Goal: Information Seeking & Learning: Learn about a topic

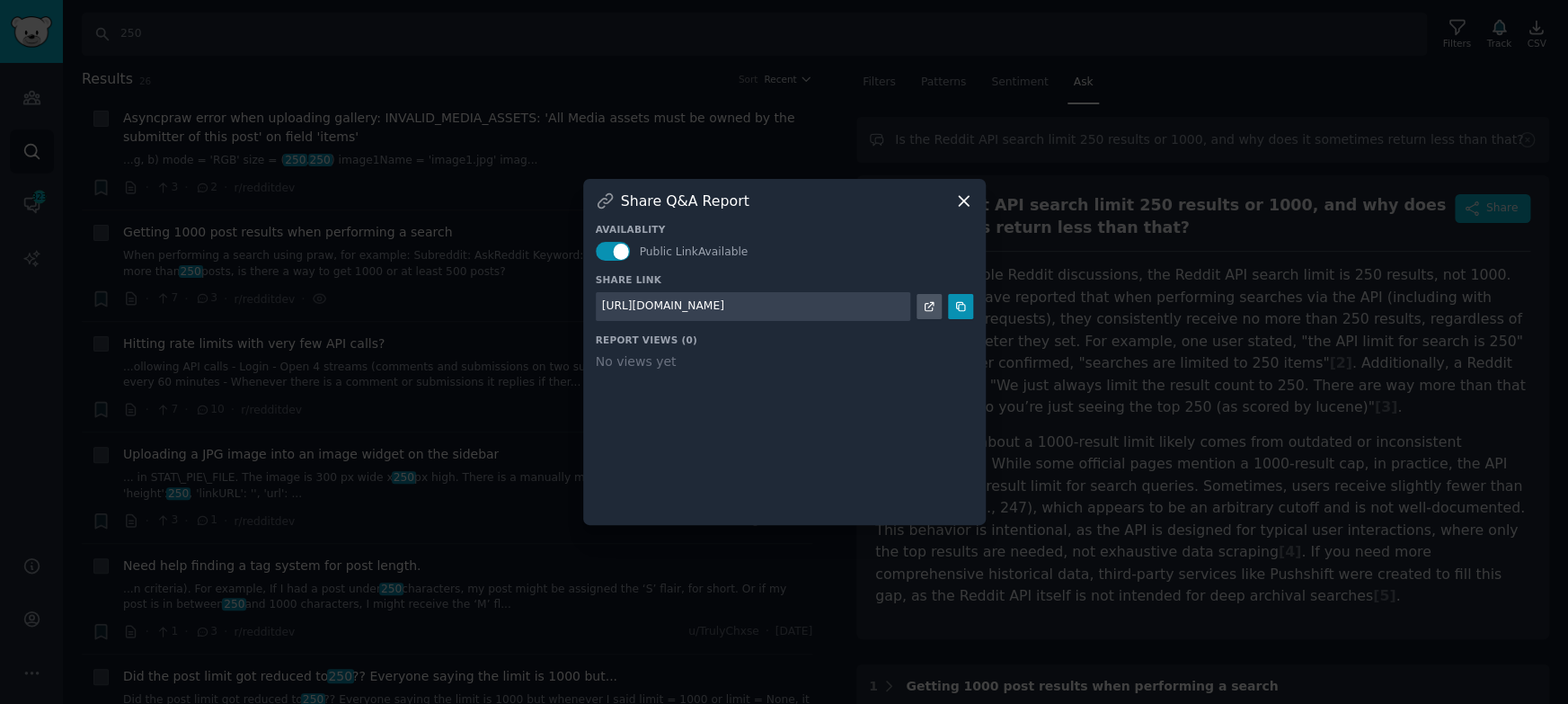
click at [966, 192] on icon at bounding box center [964, 201] width 19 height 19
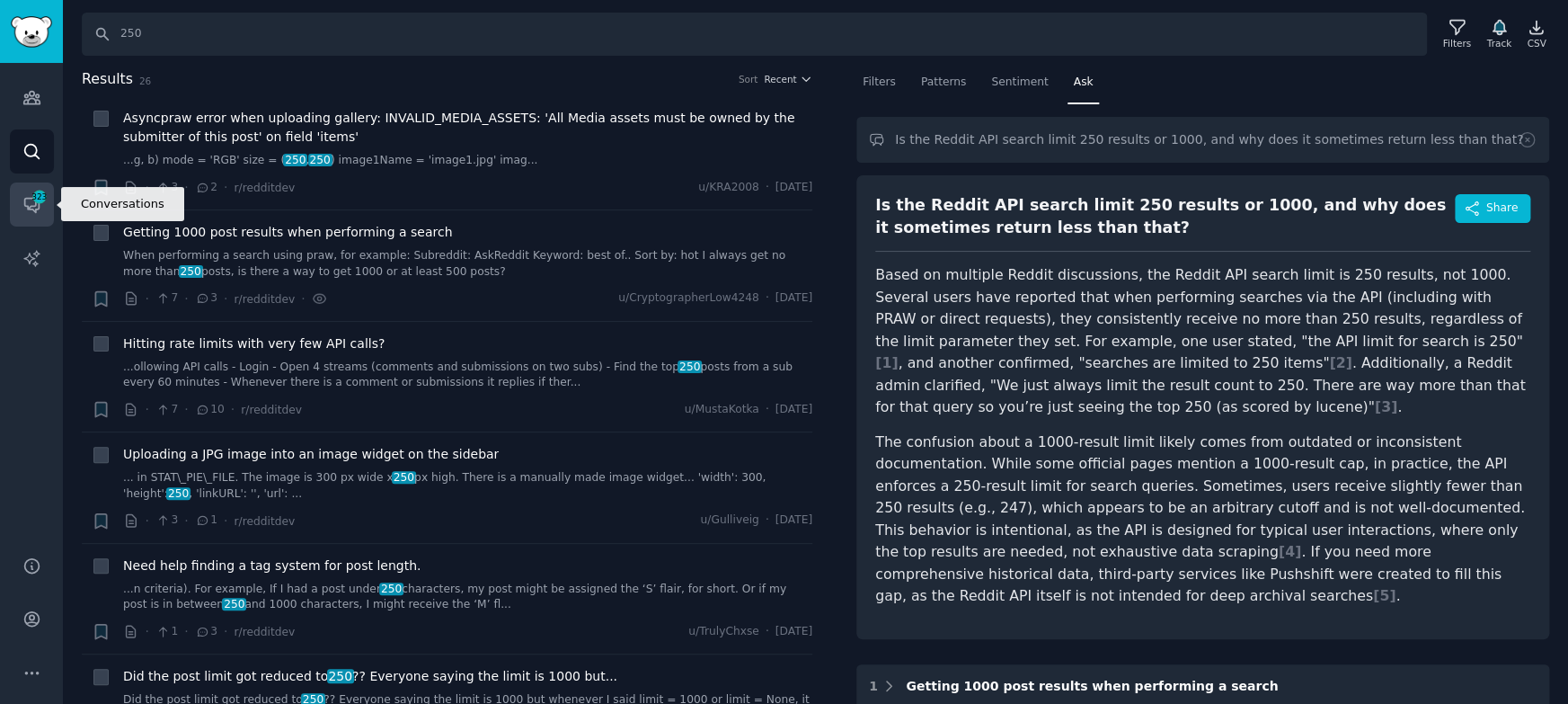
click at [33, 224] on link "Conversations 323" at bounding box center [32, 205] width 44 height 44
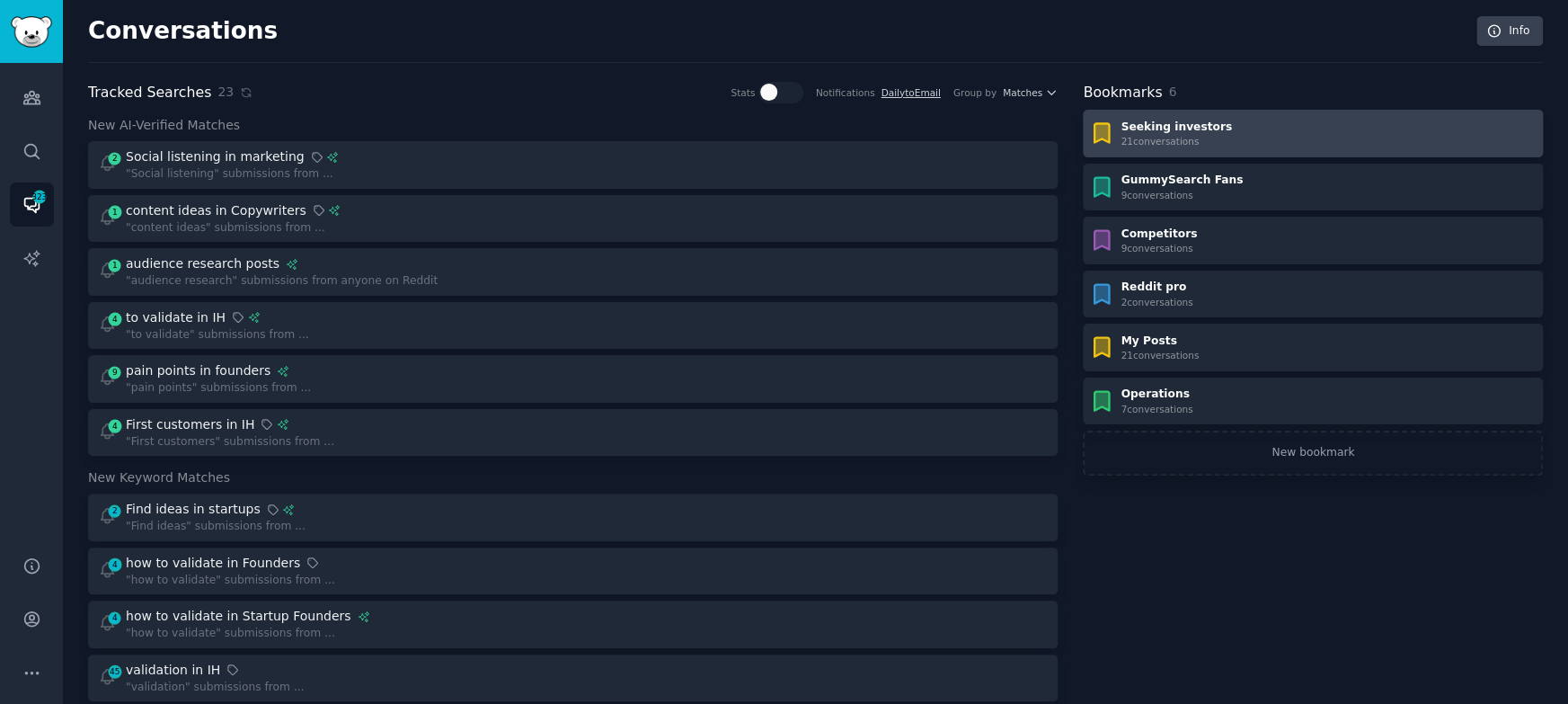
click at [1271, 119] on div "Seeking investors 21 conversation s" at bounding box center [1313, 134] width 447 height 29
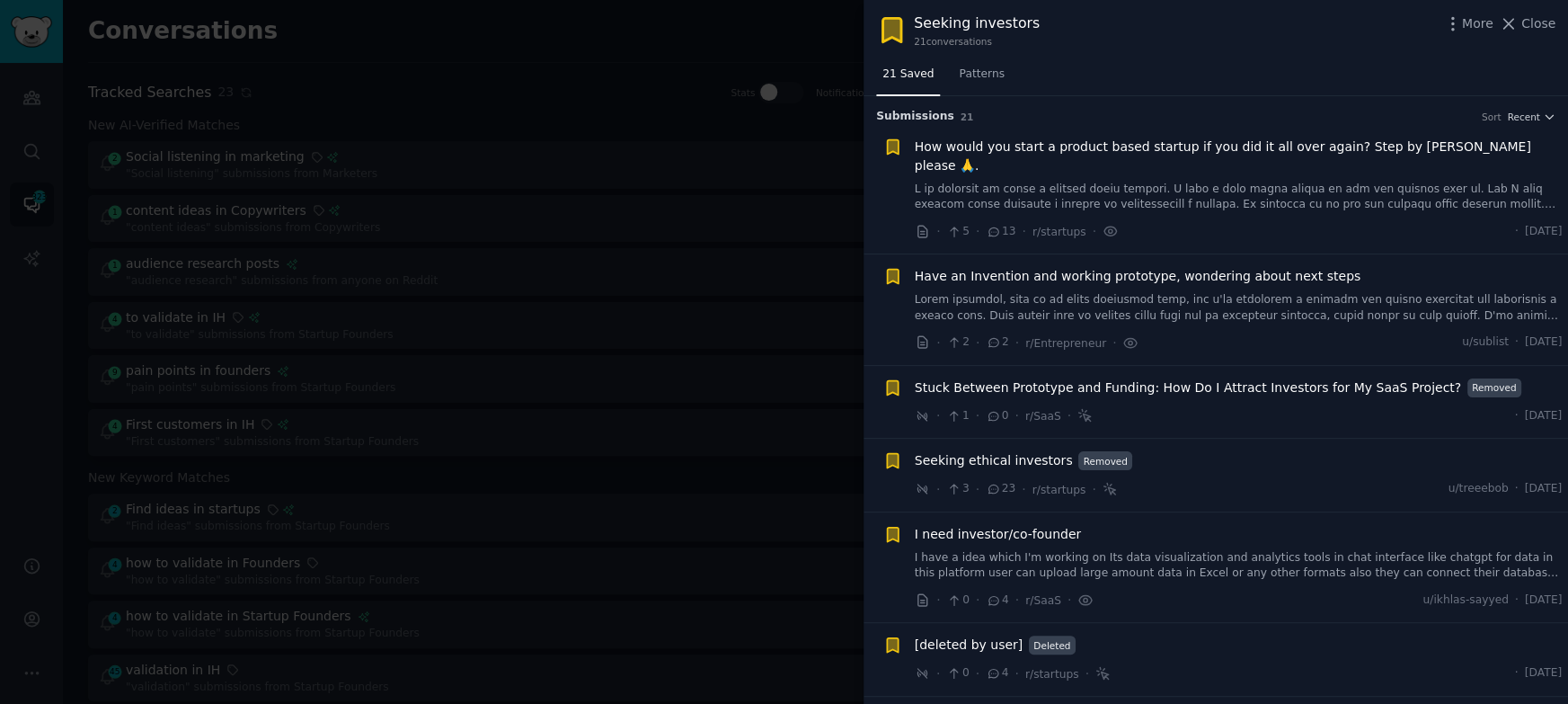
click at [603, 71] on div at bounding box center [784, 352] width 1568 height 704
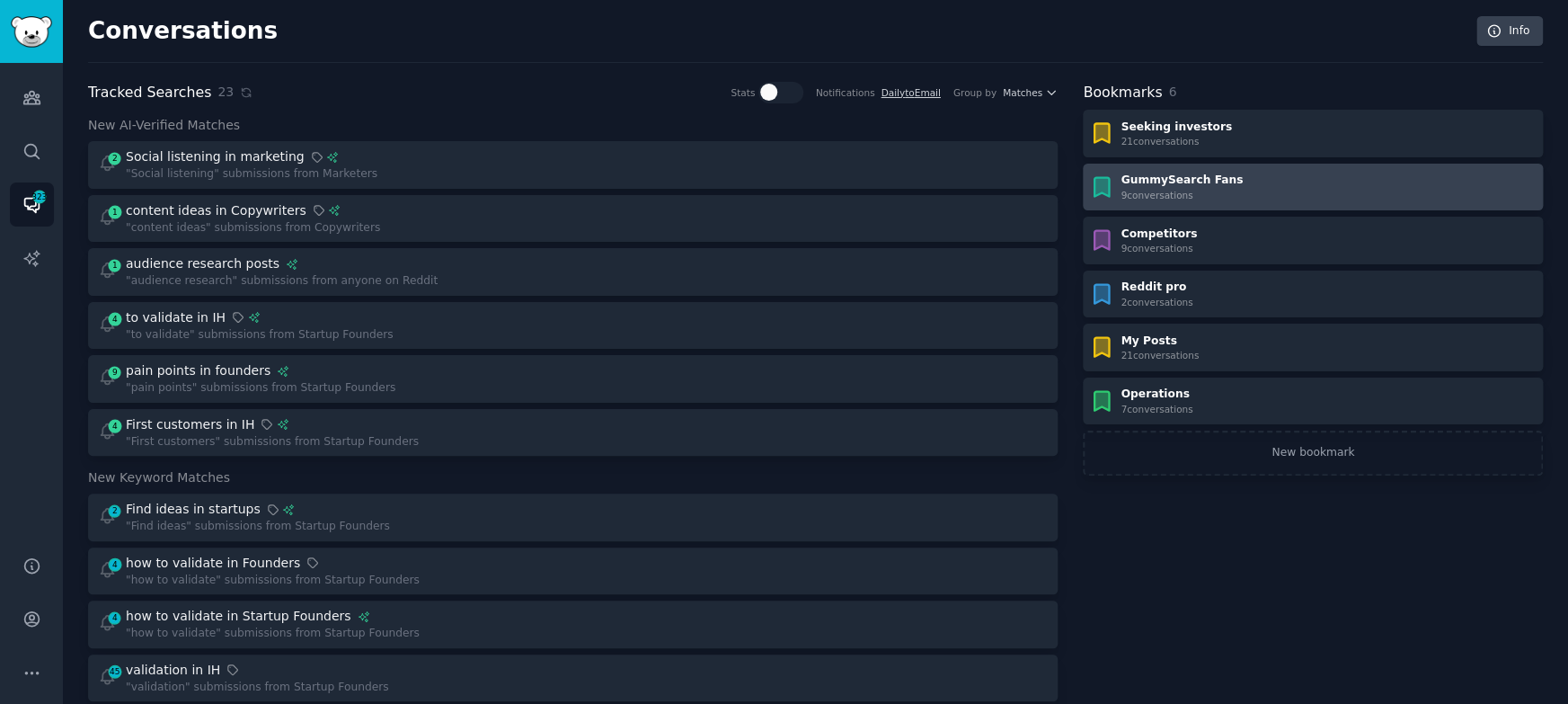
click at [1247, 183] on div "GummySearch Fans 9 conversation s" at bounding box center [1313, 187] width 447 height 29
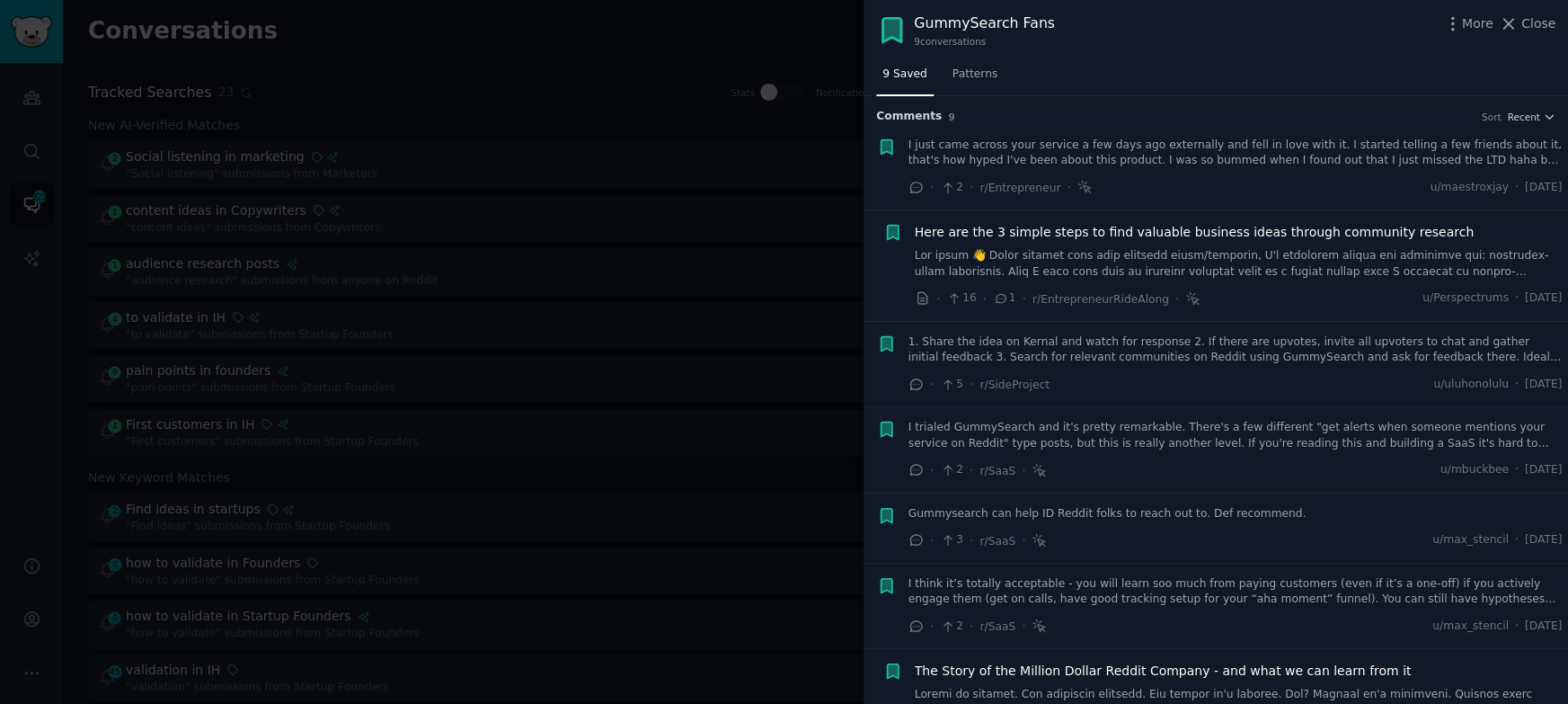
click at [1164, 232] on span "Here are the 3 simple steps to find valuable business ideas through community r…" at bounding box center [1194, 232] width 559 height 19
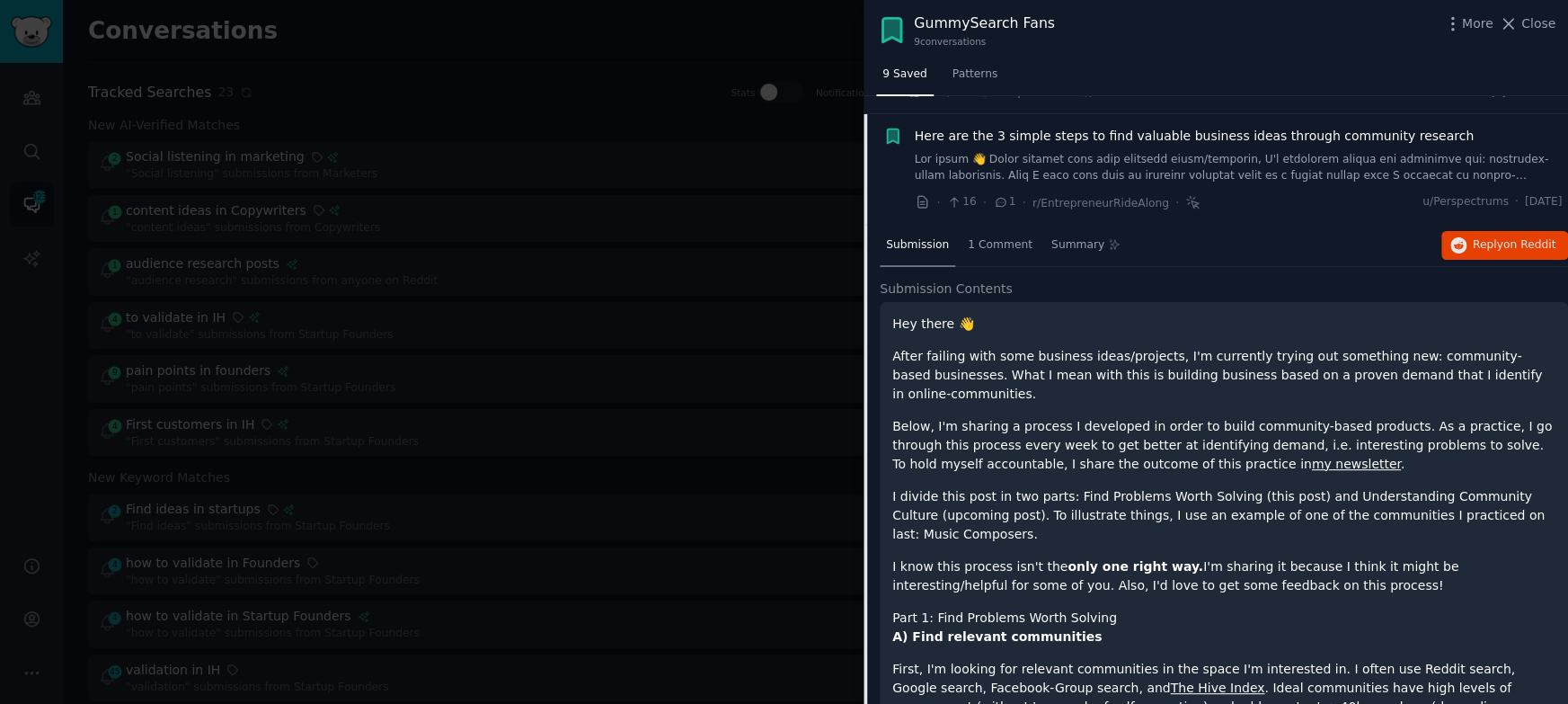
scroll to position [114, 0]
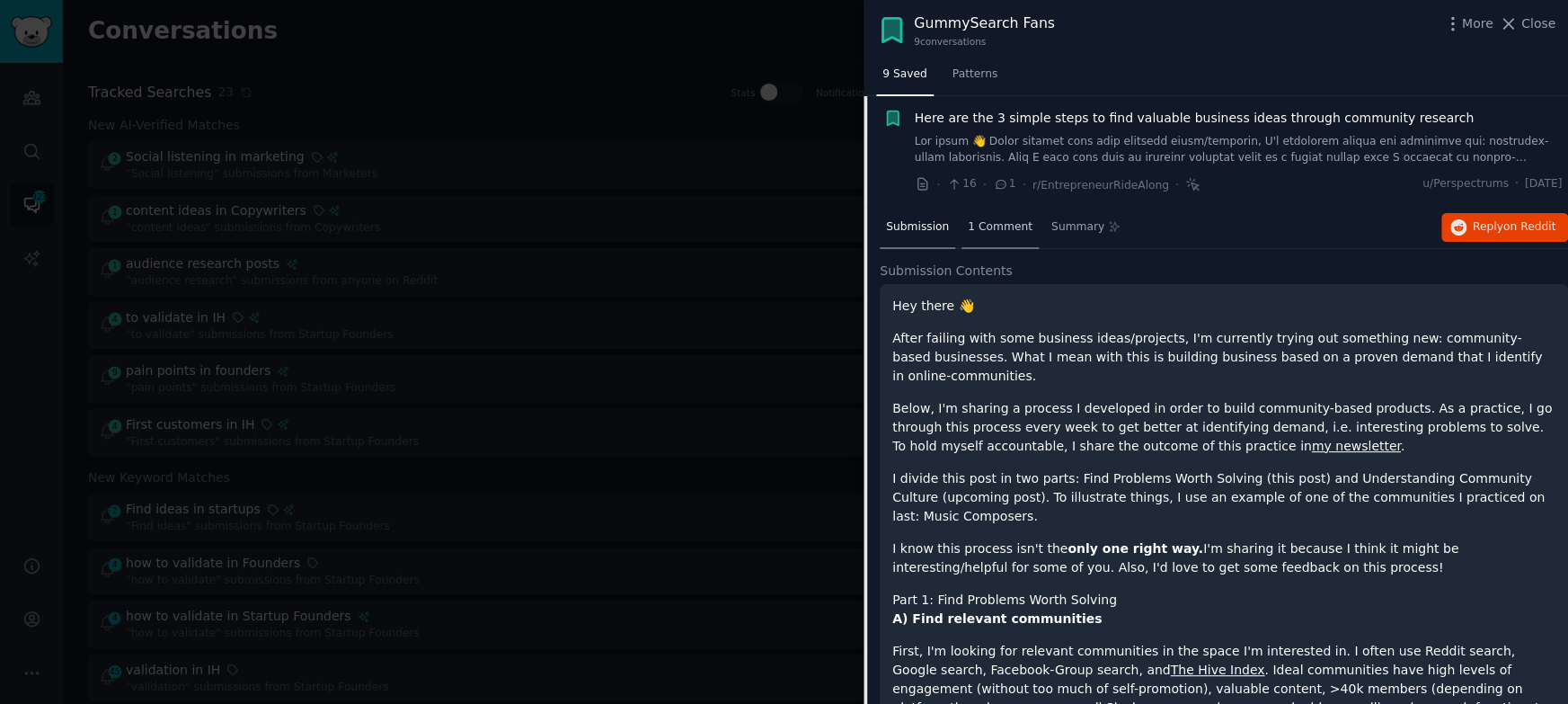
click at [999, 221] on span "1 Comment" at bounding box center [1000, 227] width 64 height 16
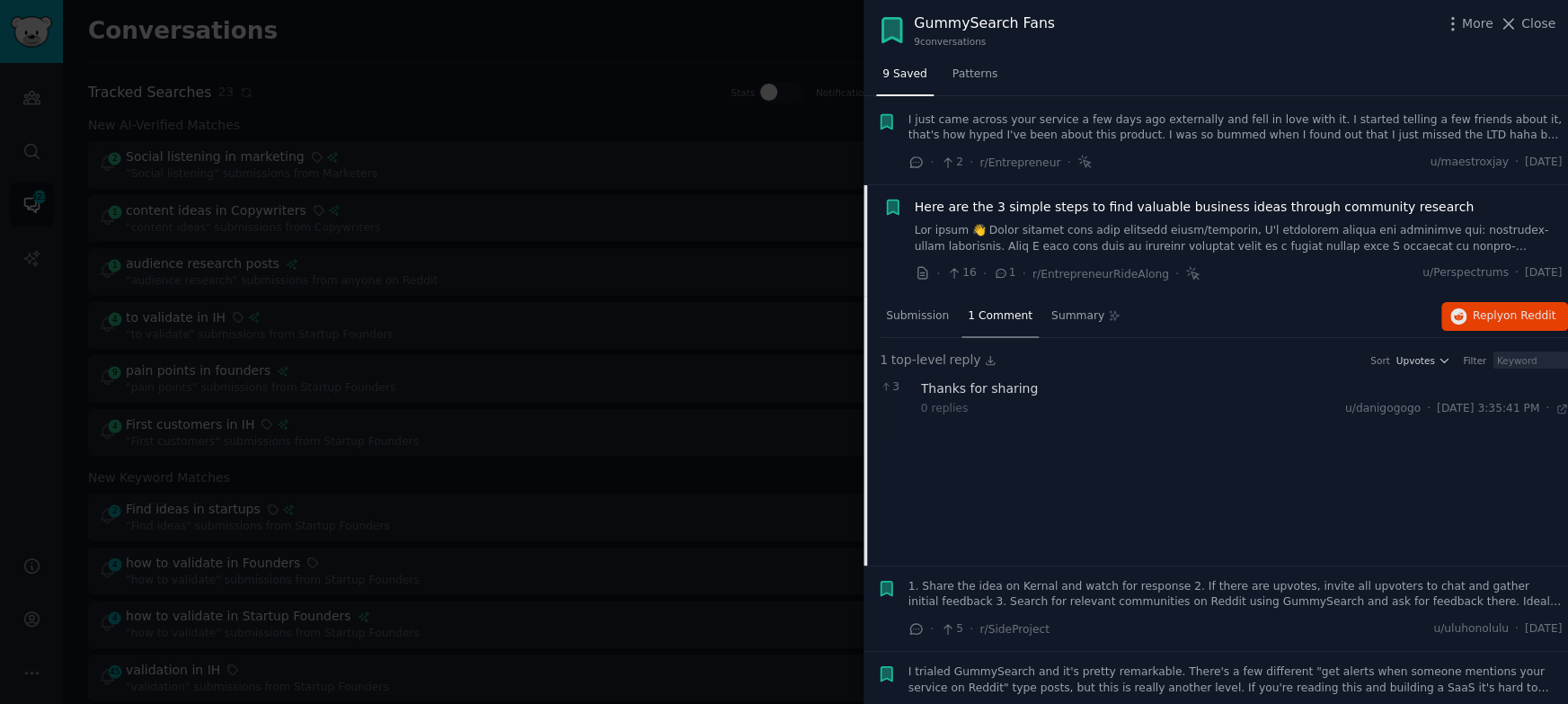
scroll to position [4, 0]
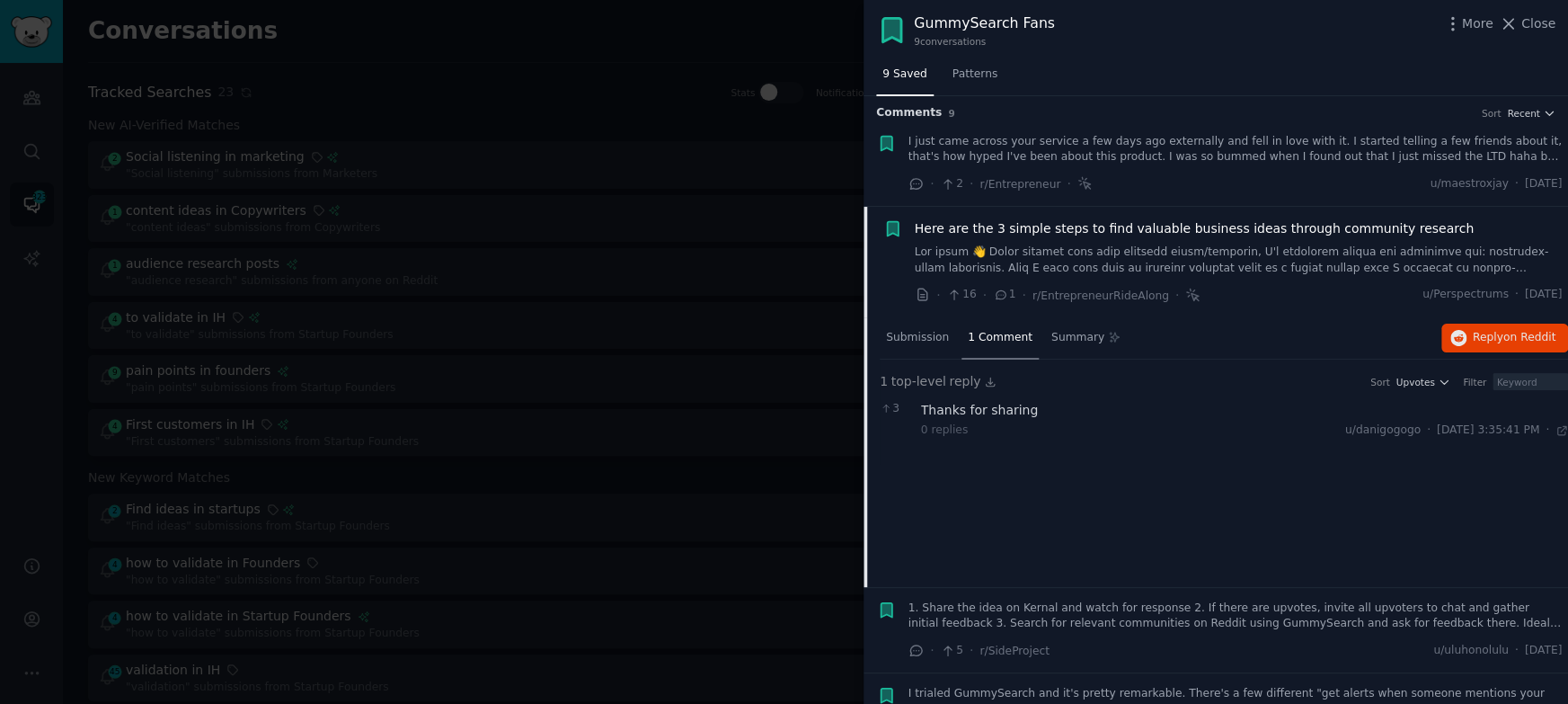
click at [1143, 225] on span "Here are the 3 simple steps to find valuable business ideas through community r…" at bounding box center [1194, 229] width 559 height 19
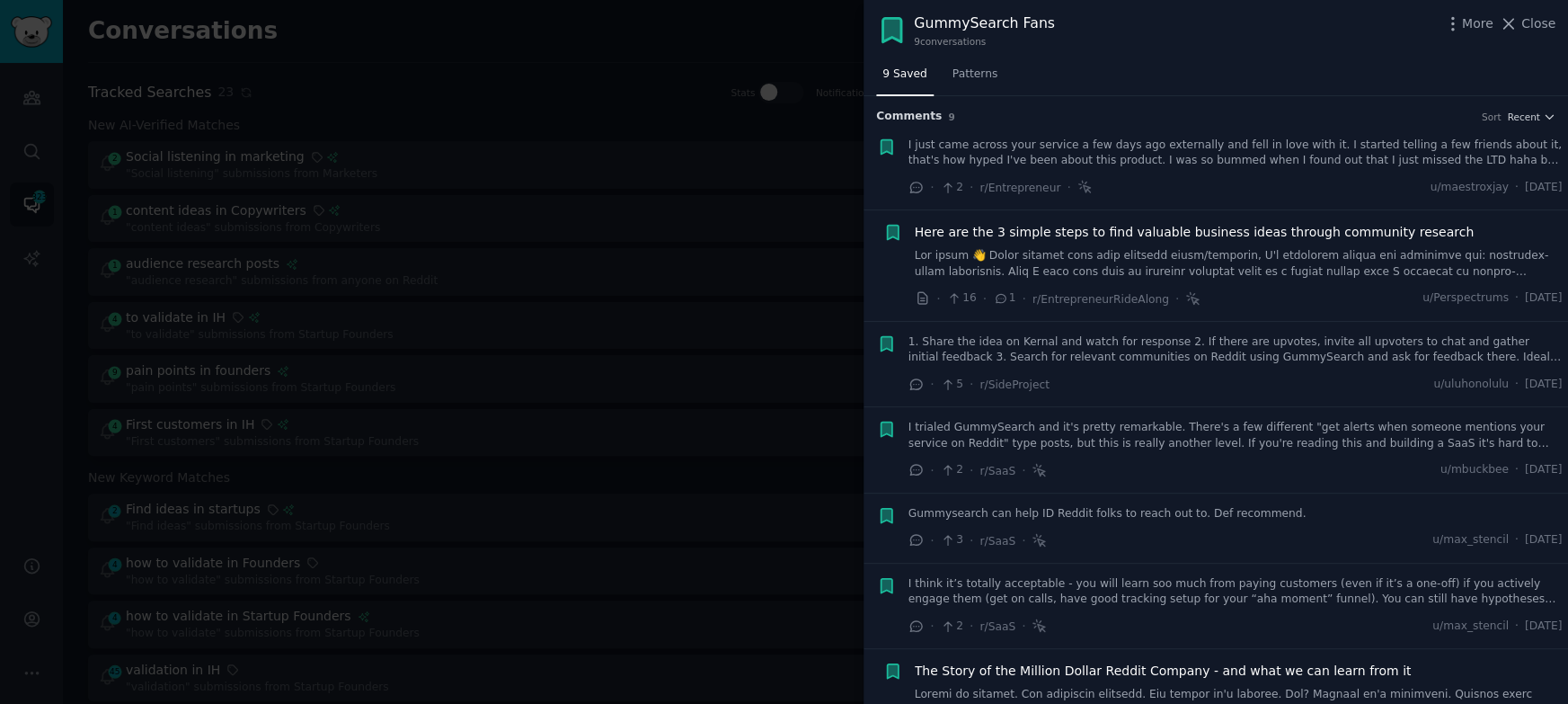
click at [461, 30] on div at bounding box center [784, 352] width 1568 height 704
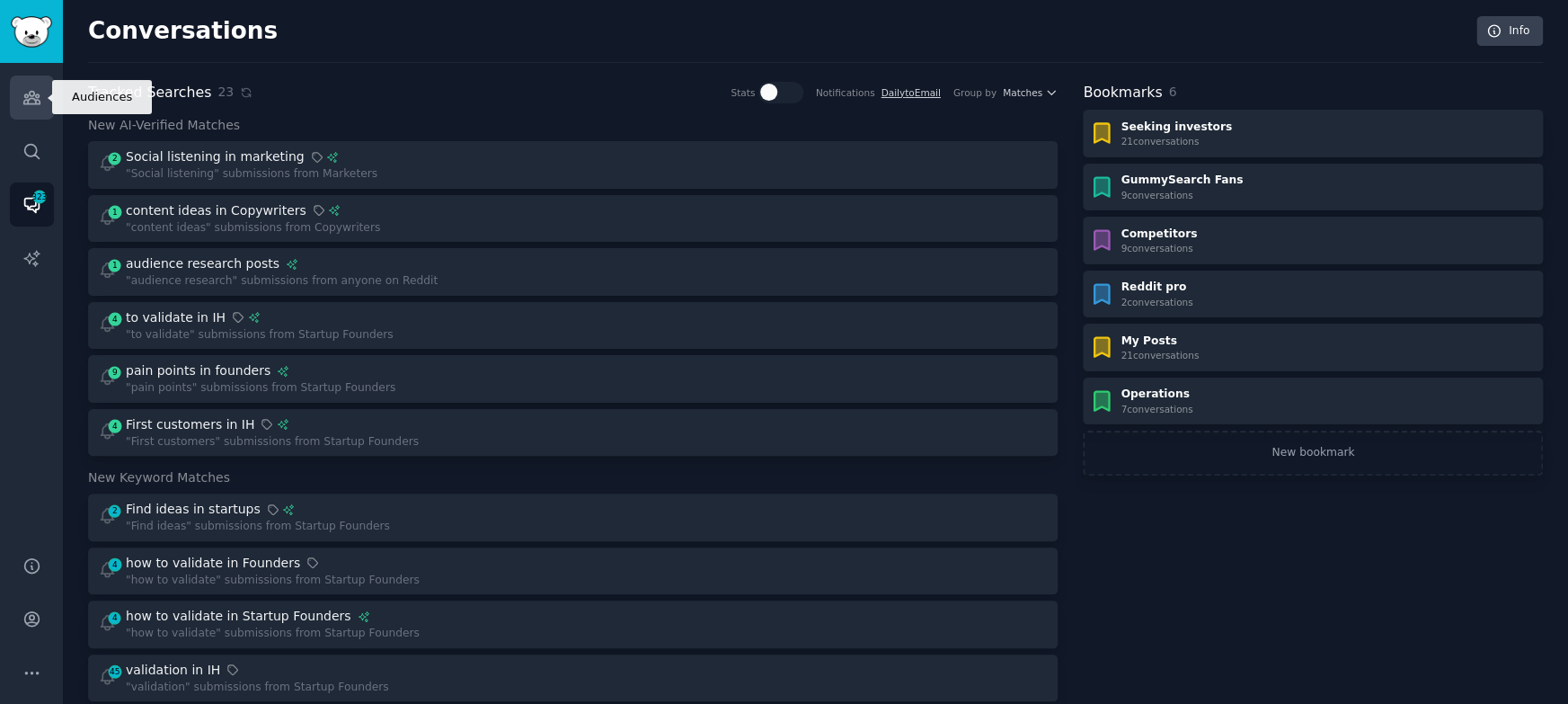
click at [28, 93] on icon "Sidebar" at bounding box center [31, 97] width 16 height 12
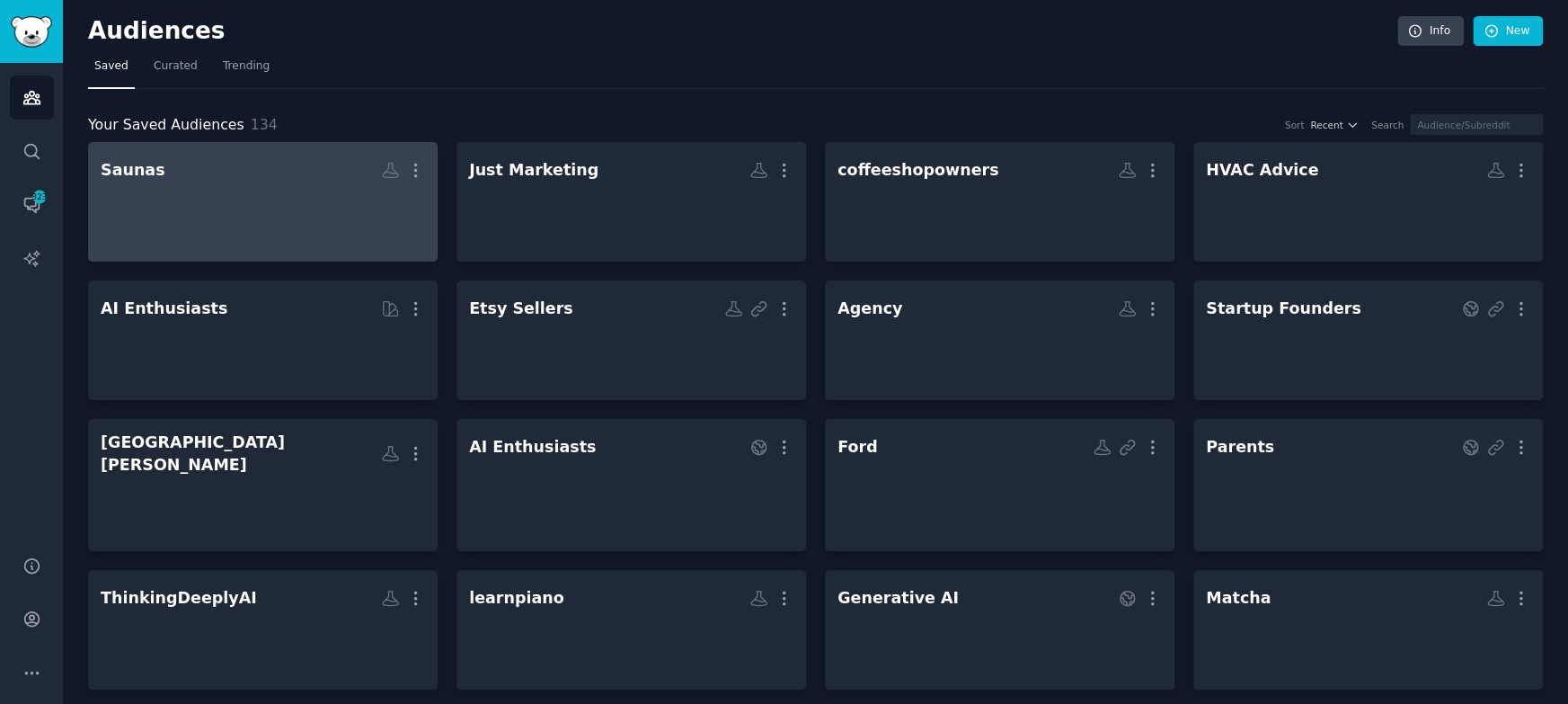
click at [175, 178] on h2 "Saunas Custom Audience More" at bounding box center [263, 170] width 325 height 32
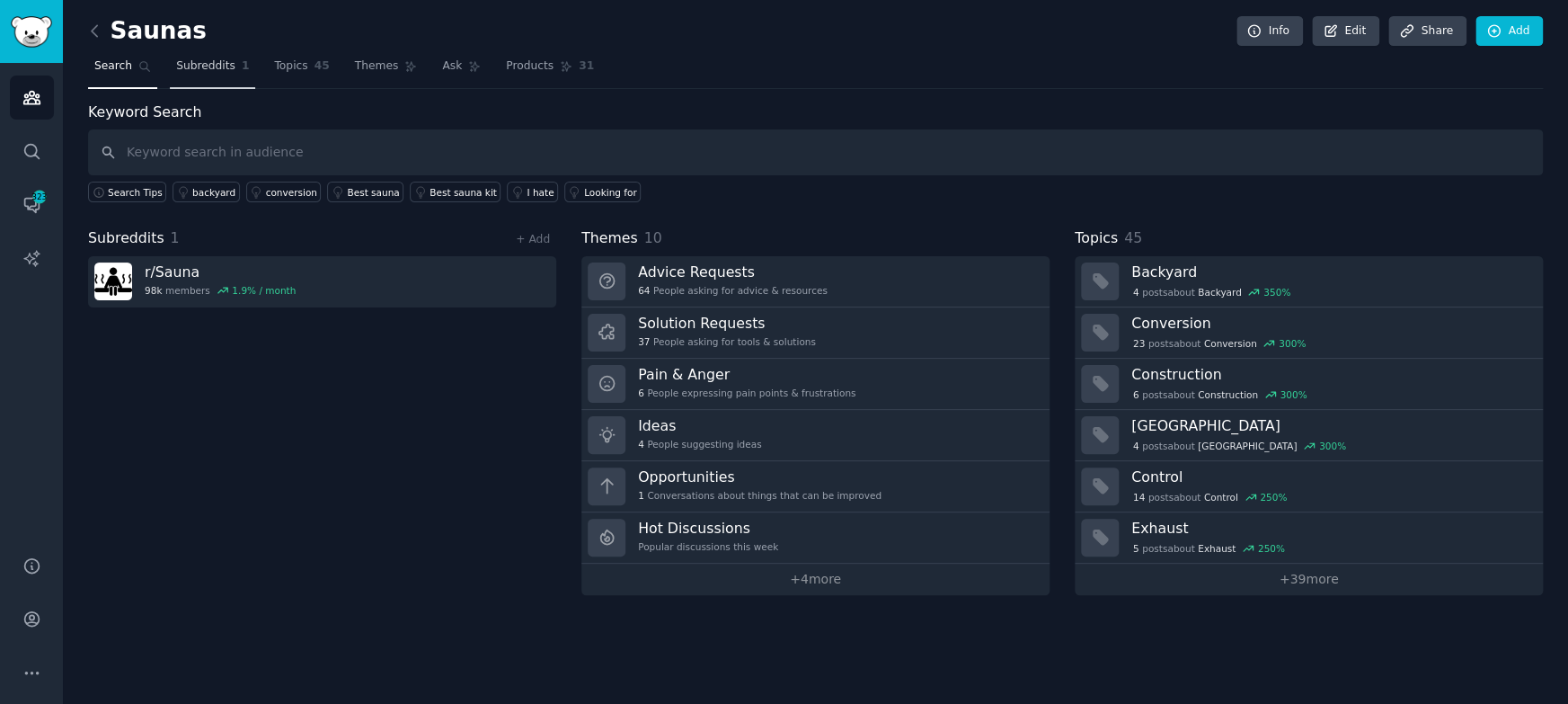
click at [199, 75] on link "Subreddits 1" at bounding box center [212, 70] width 85 height 36
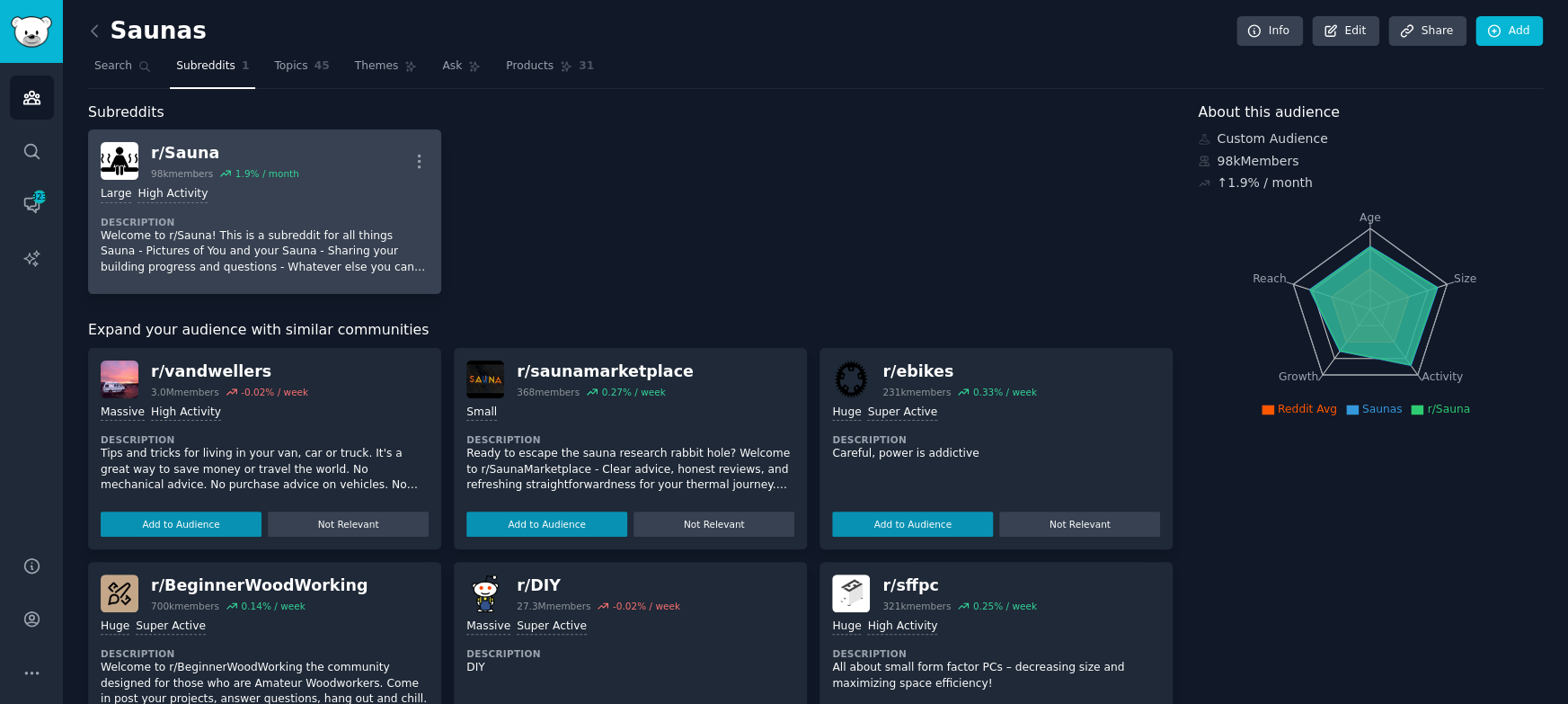
click at [224, 147] on div "r/ Sauna" at bounding box center [225, 153] width 148 height 22
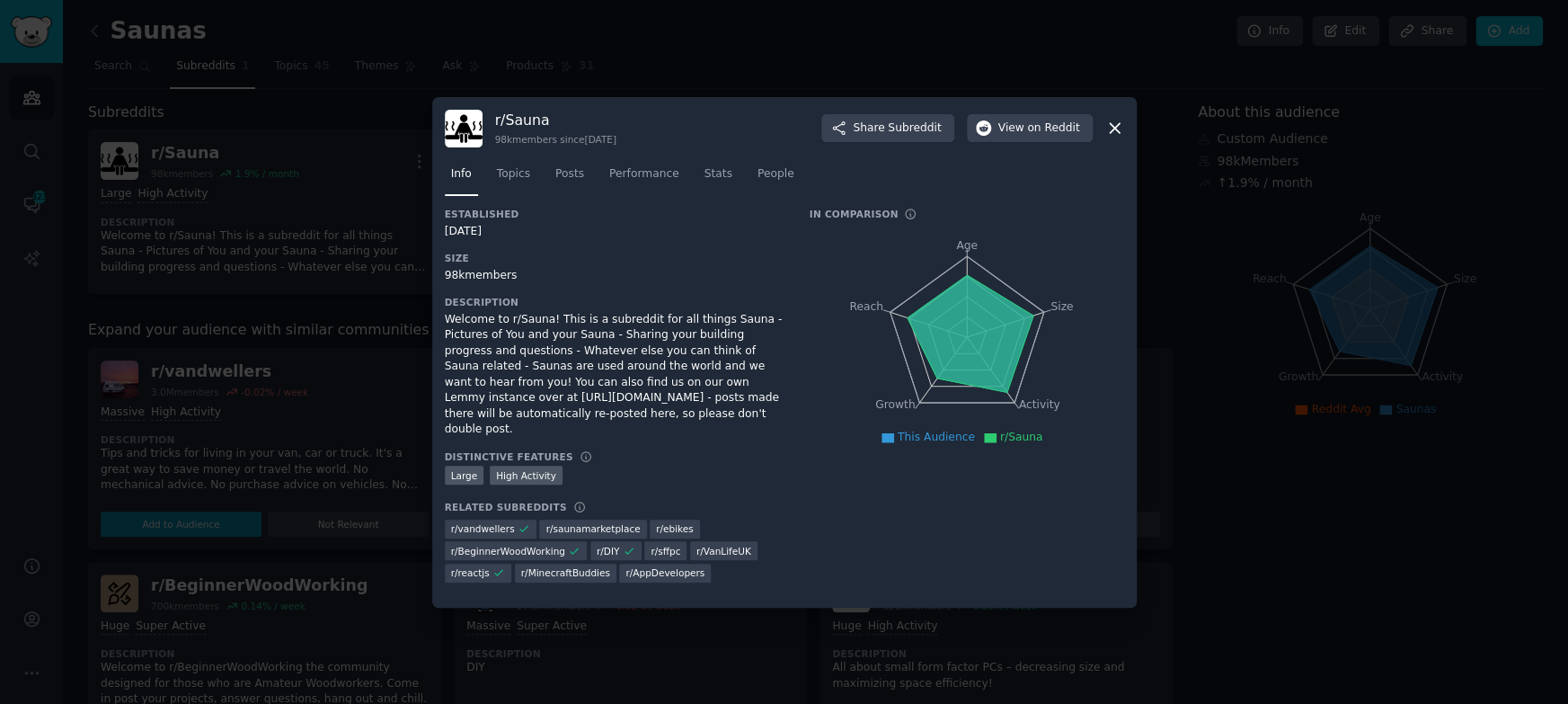
click at [1222, 465] on div at bounding box center [784, 352] width 1568 height 704
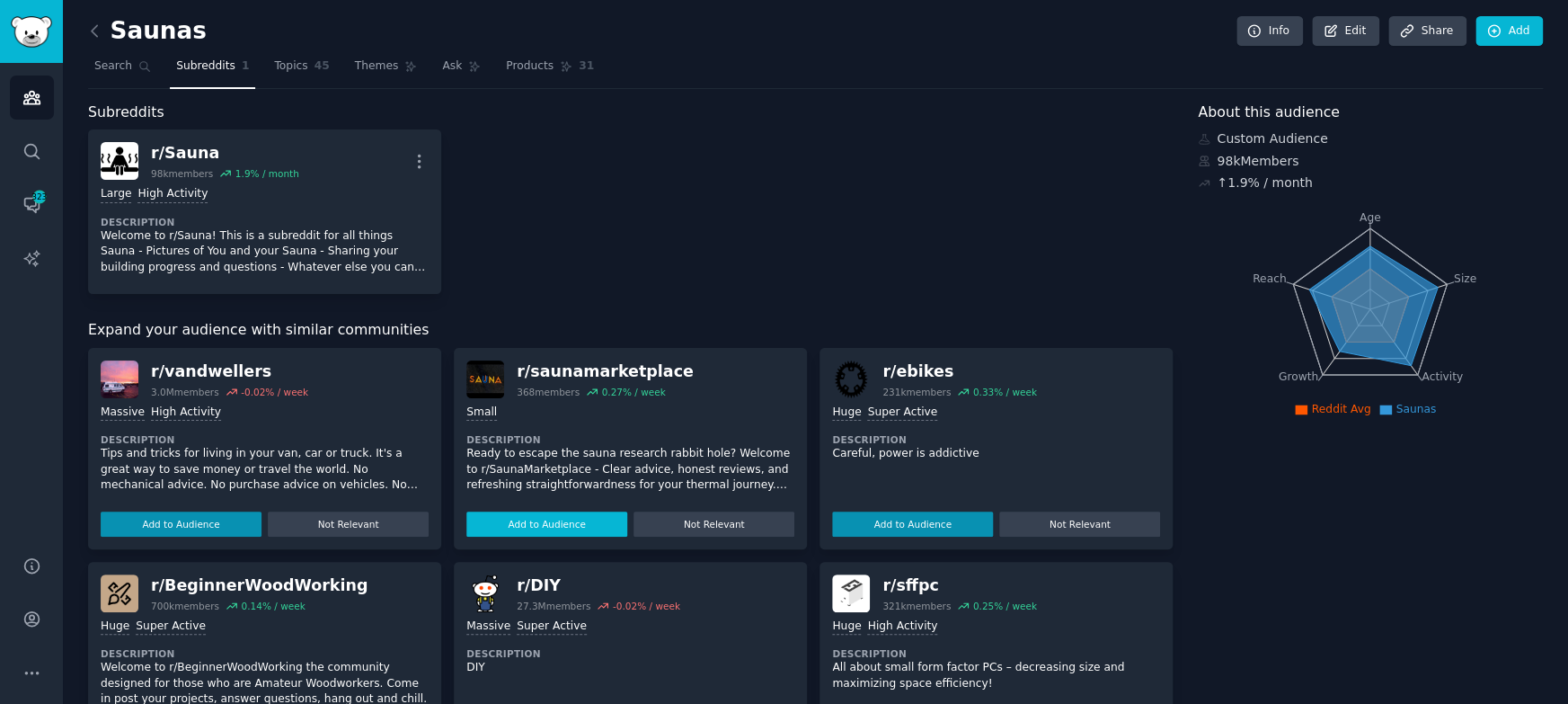
click at [539, 521] on button "Add to Audience" at bounding box center [546, 523] width 160 height 25
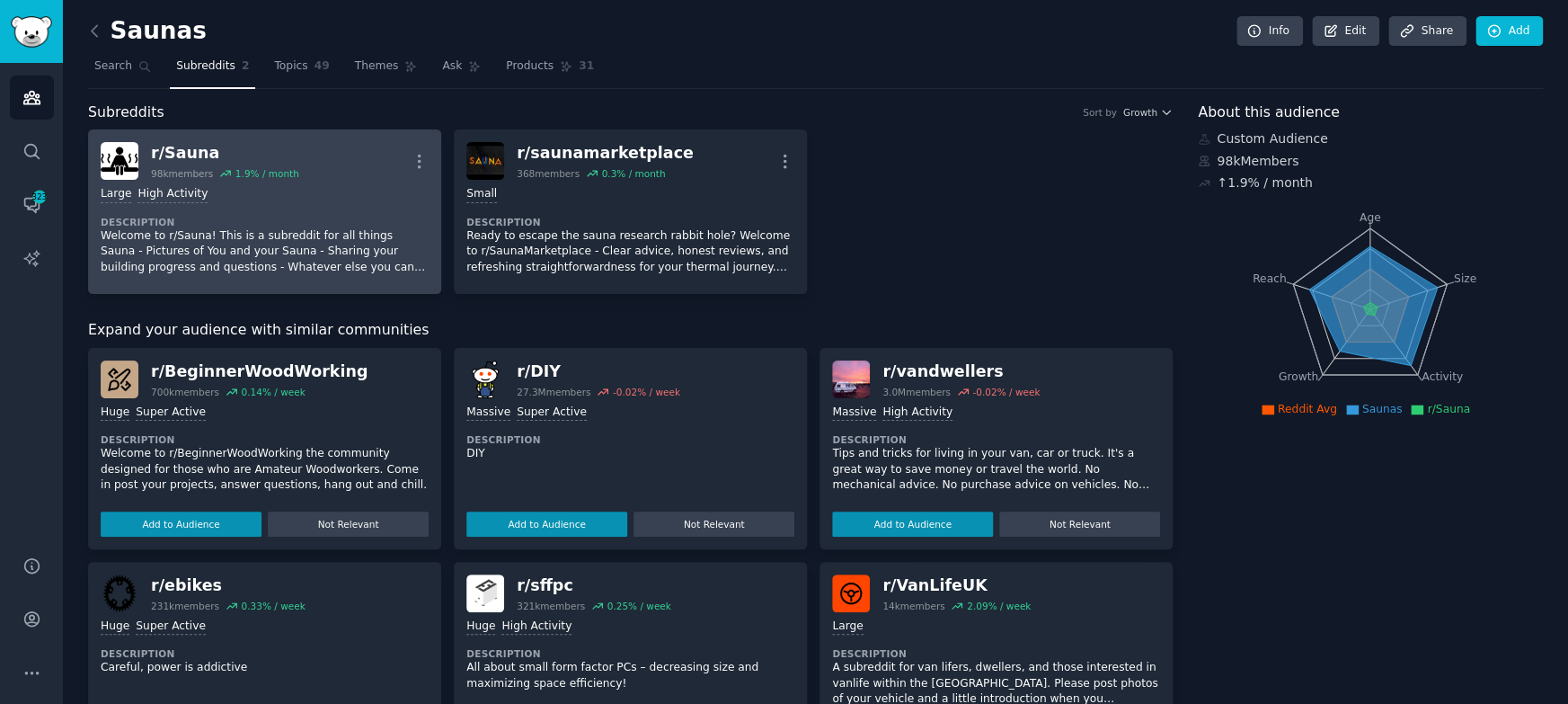
click at [253, 154] on div "r/ Sauna" at bounding box center [225, 153] width 148 height 22
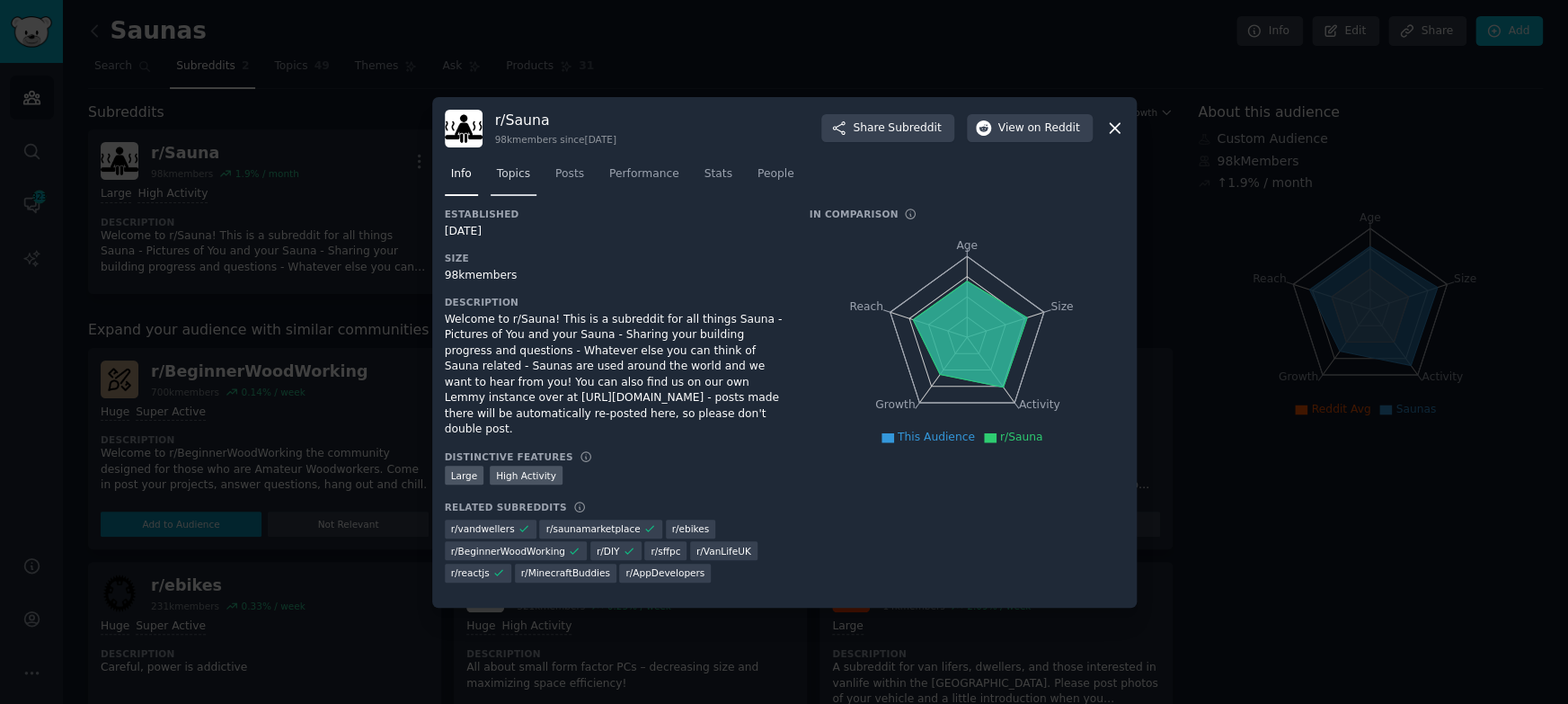
click at [519, 182] on span "Topics" at bounding box center [513, 174] width 34 height 16
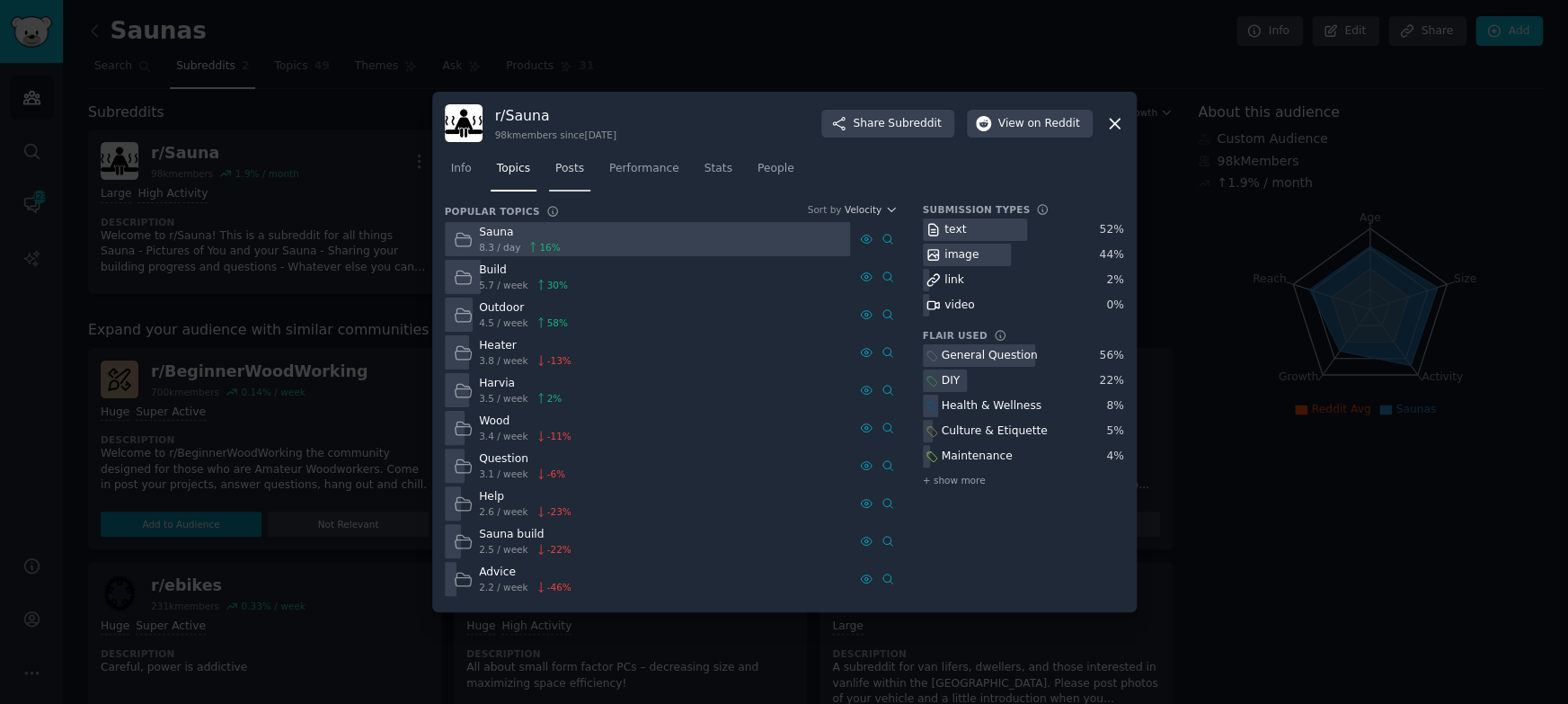
click at [570, 164] on span "Posts" at bounding box center [569, 168] width 29 height 16
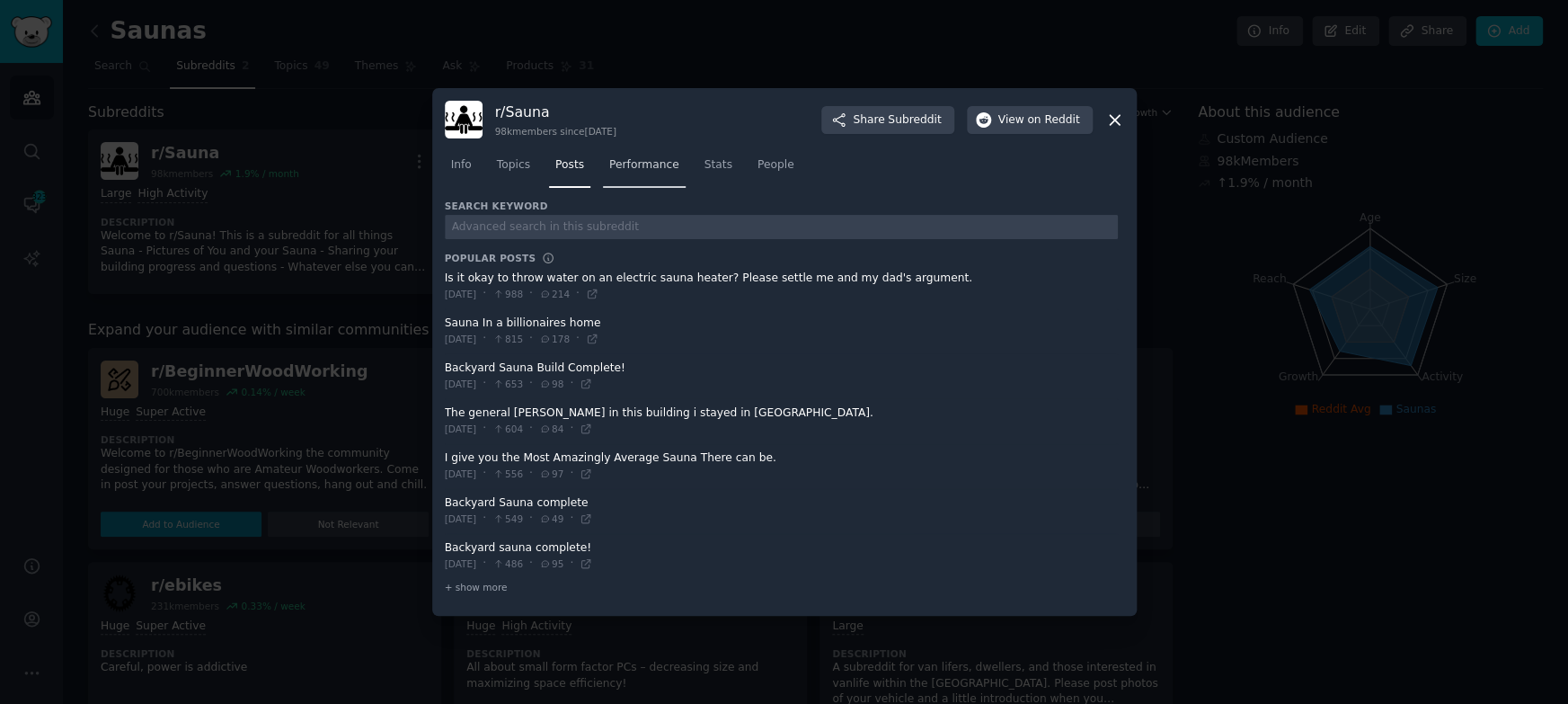
click at [633, 165] on span "Performance" at bounding box center [643, 165] width 70 height 16
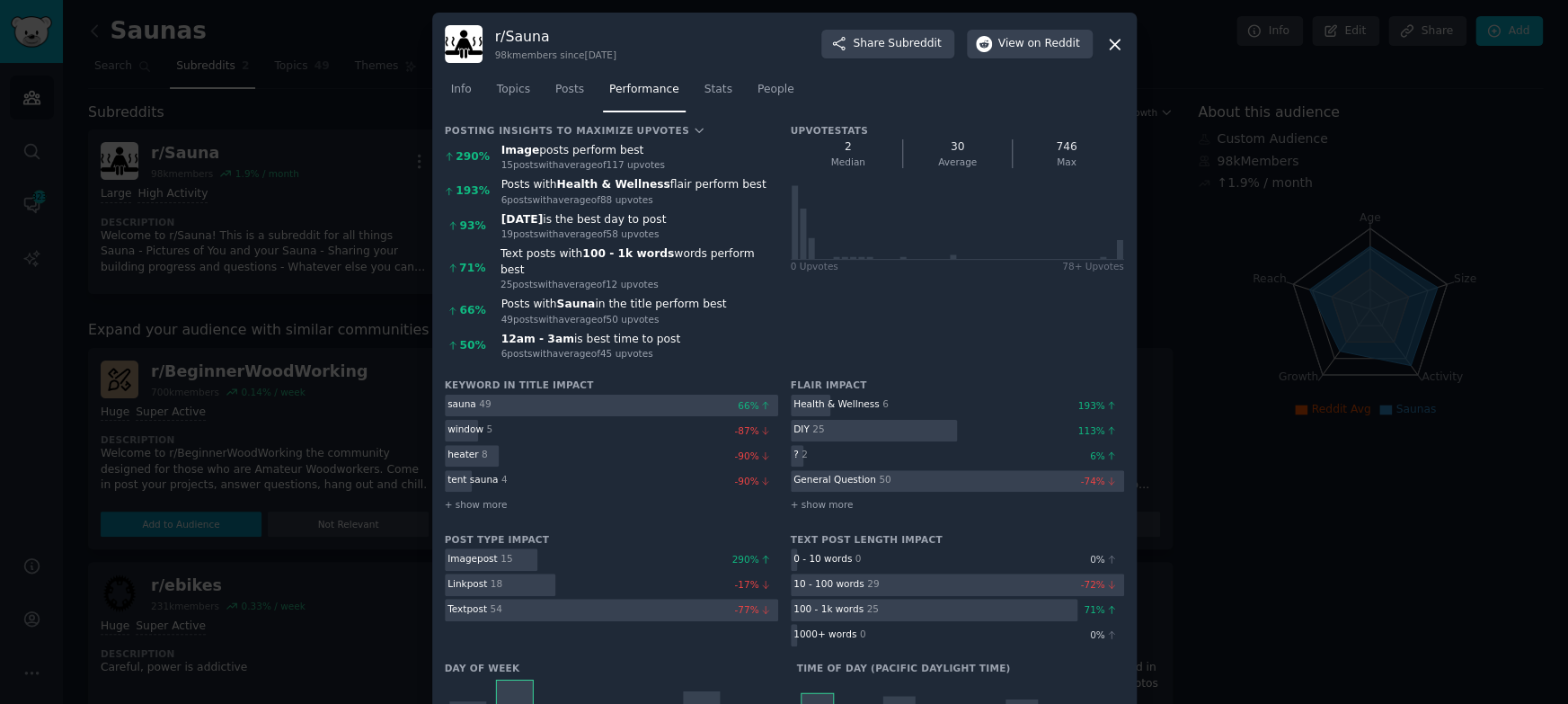
click at [1258, 311] on div at bounding box center [784, 352] width 1568 height 704
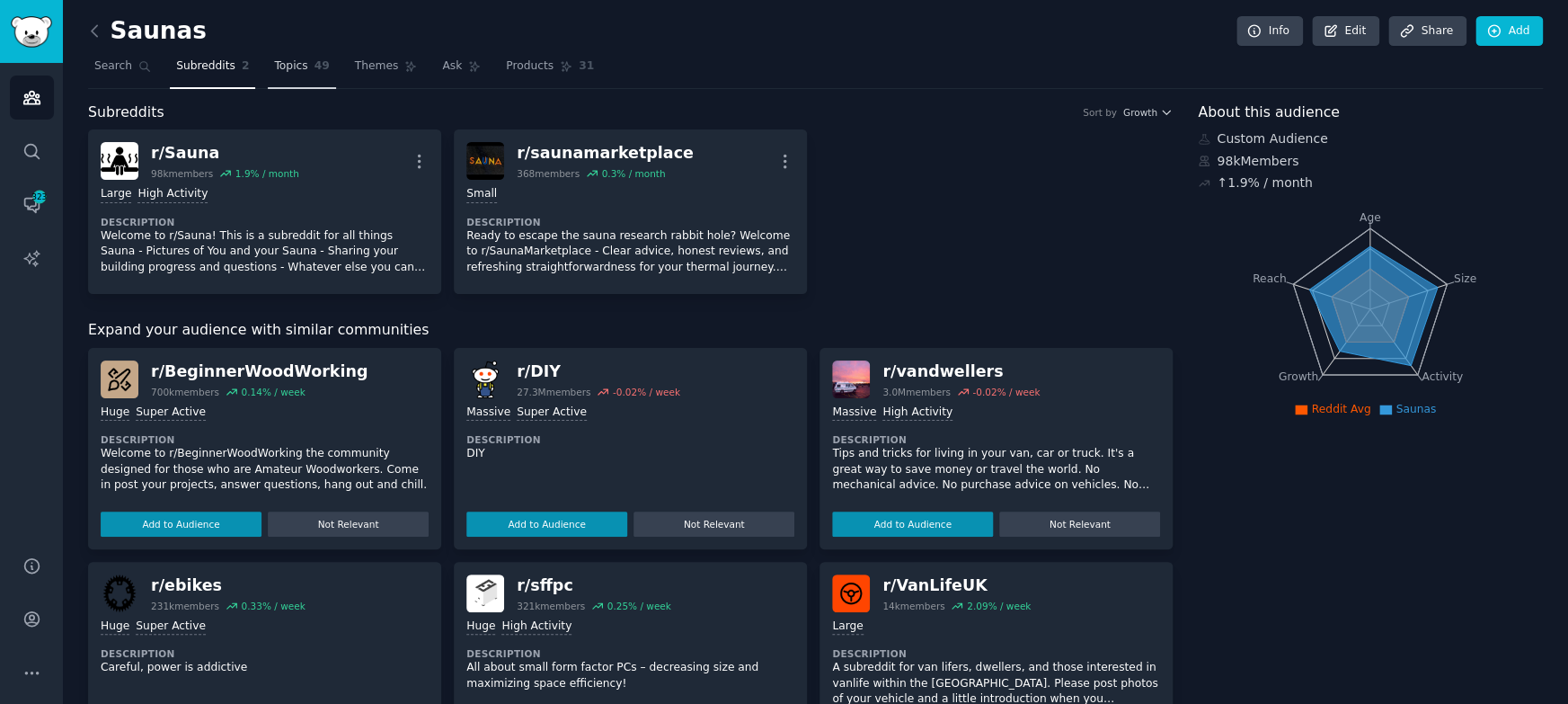
click at [291, 74] on span "Topics" at bounding box center [290, 66] width 34 height 16
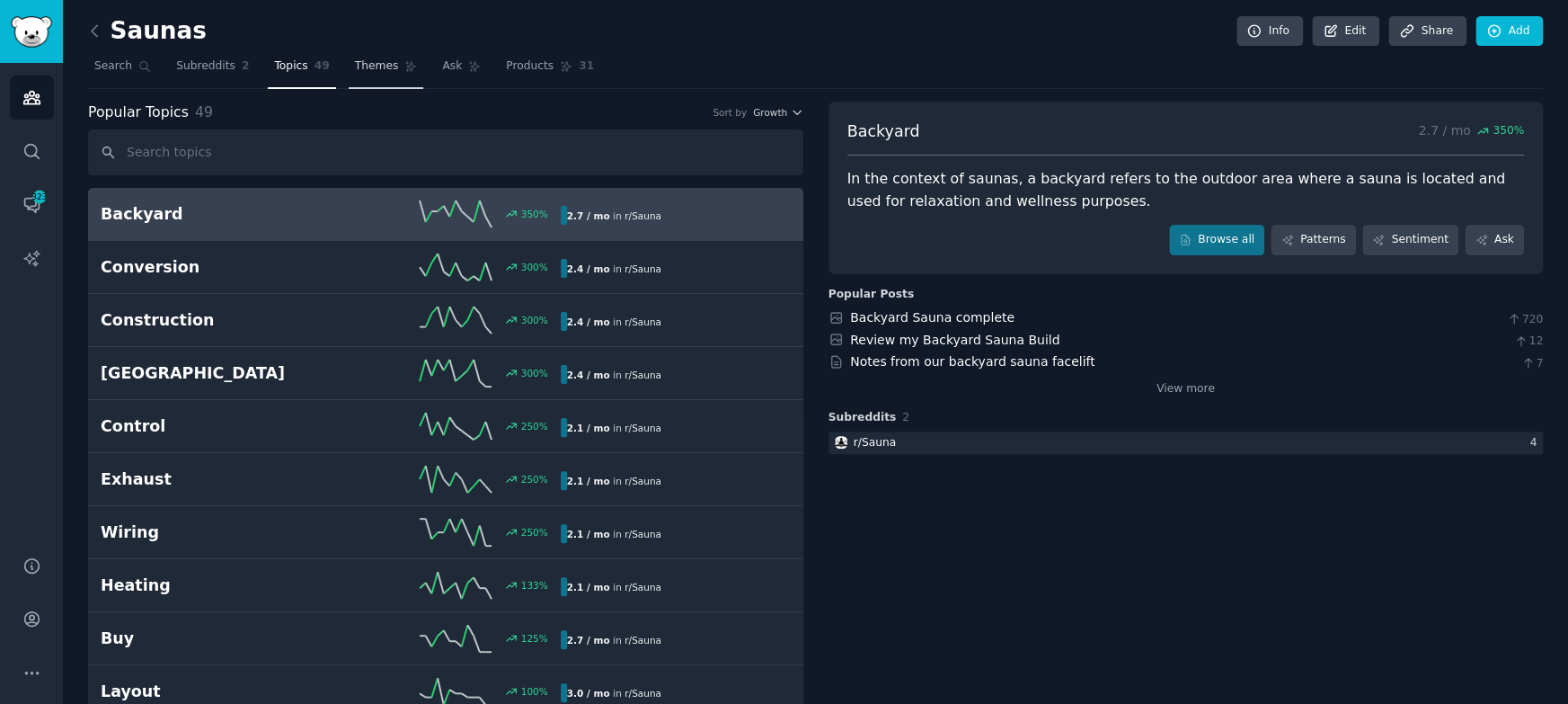
click at [371, 69] on span "Themes" at bounding box center [377, 66] width 44 height 16
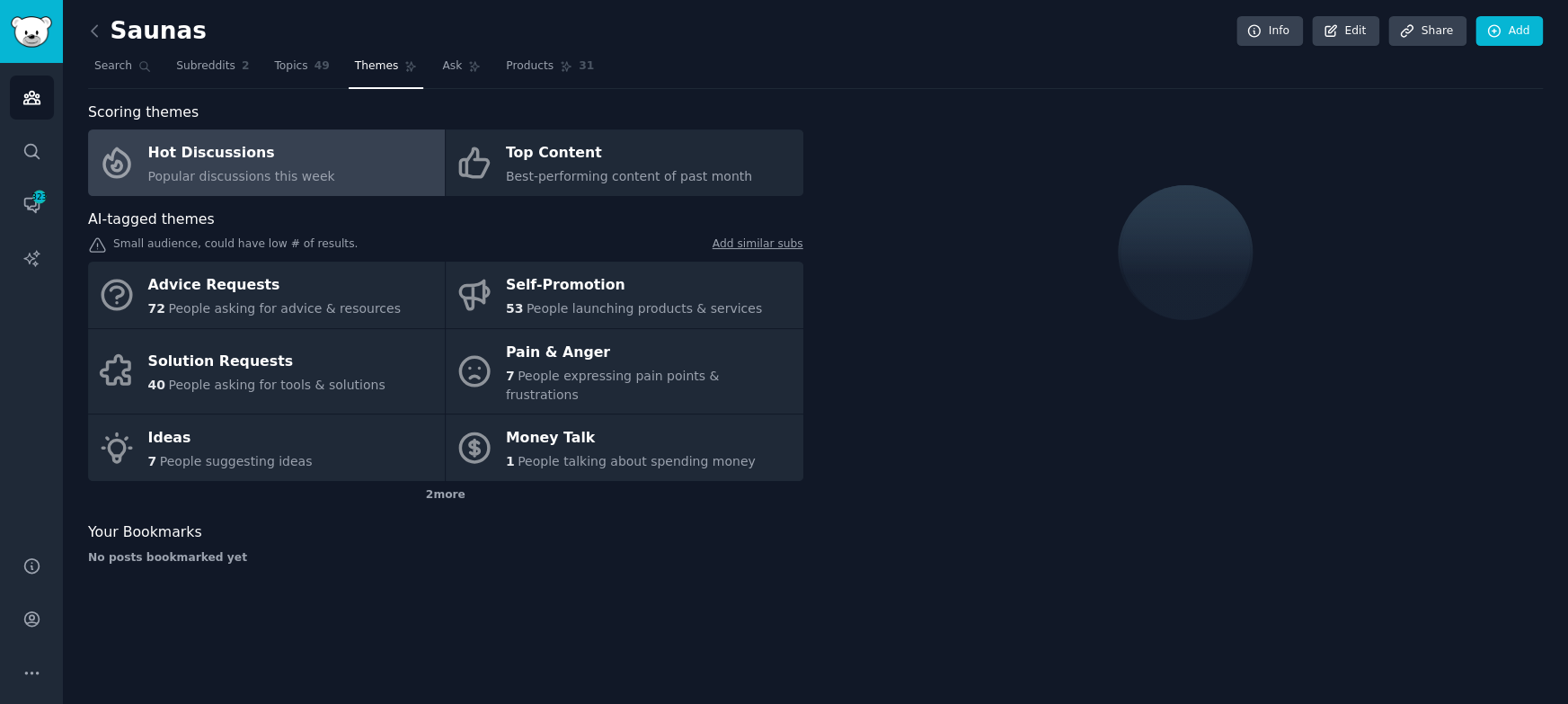
click at [784, 78] on nav "Search Subreddits 2 Topics 49 Themes Ask Products 31" at bounding box center [815, 70] width 1455 height 36
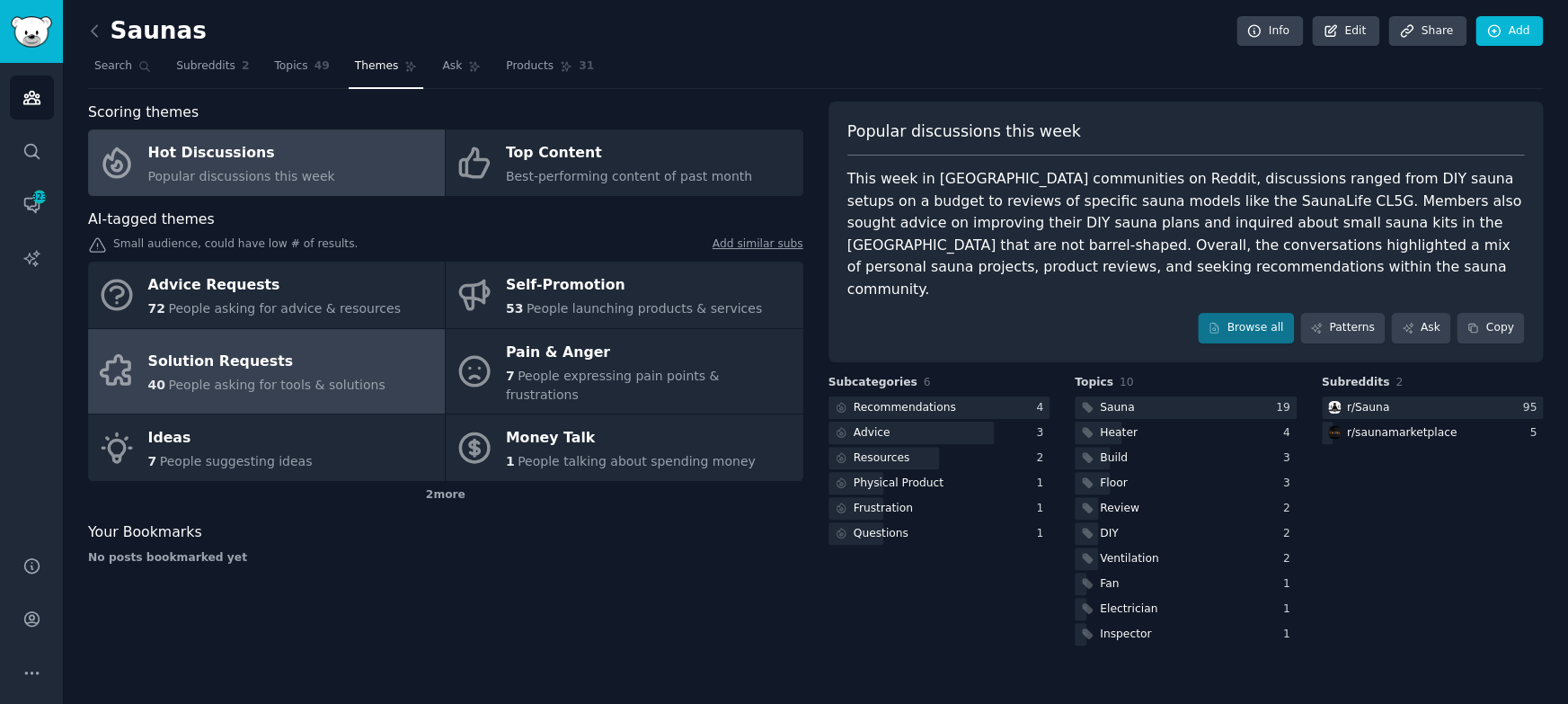
click at [326, 348] on div "Solution Requests" at bounding box center [266, 362] width 237 height 29
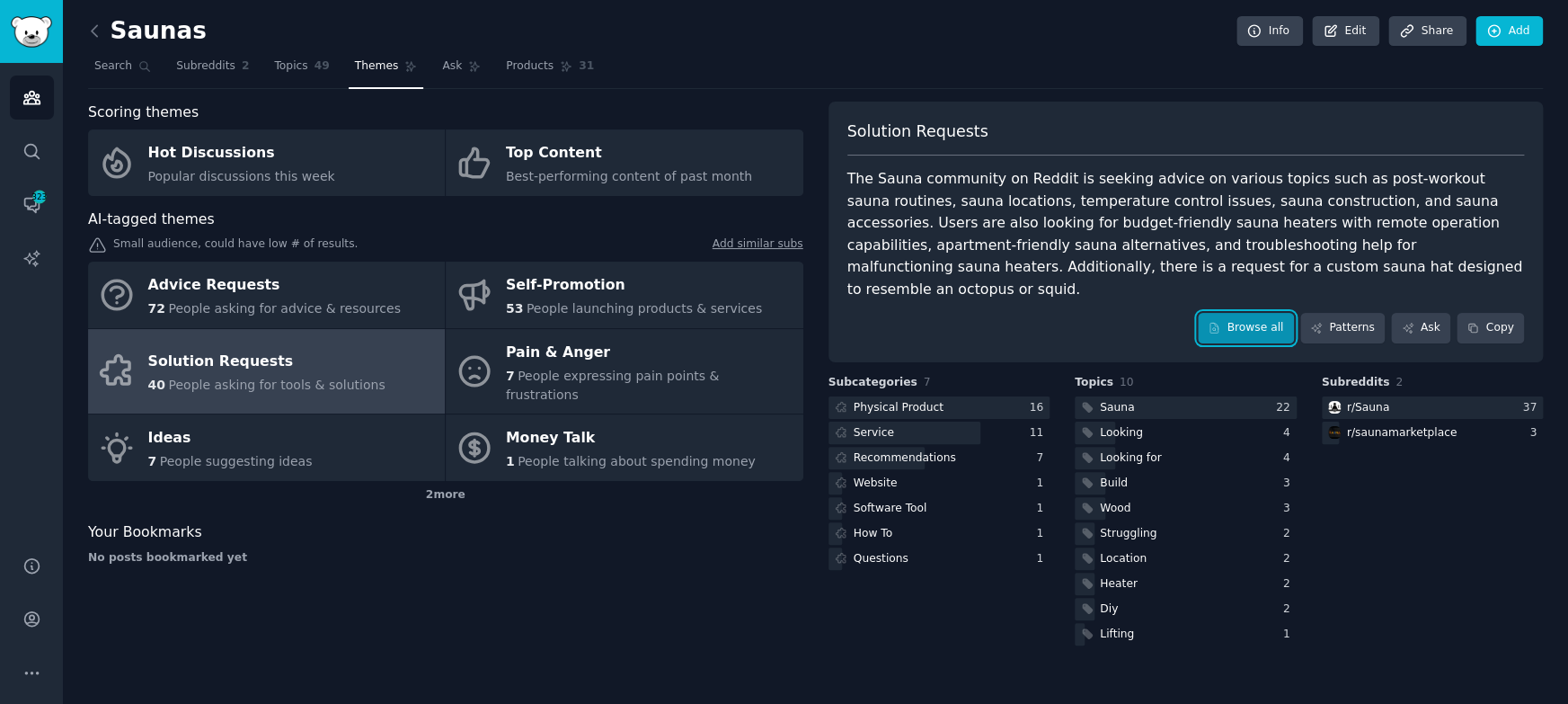
click at [1259, 313] on link "Browse all" at bounding box center [1245, 328] width 96 height 31
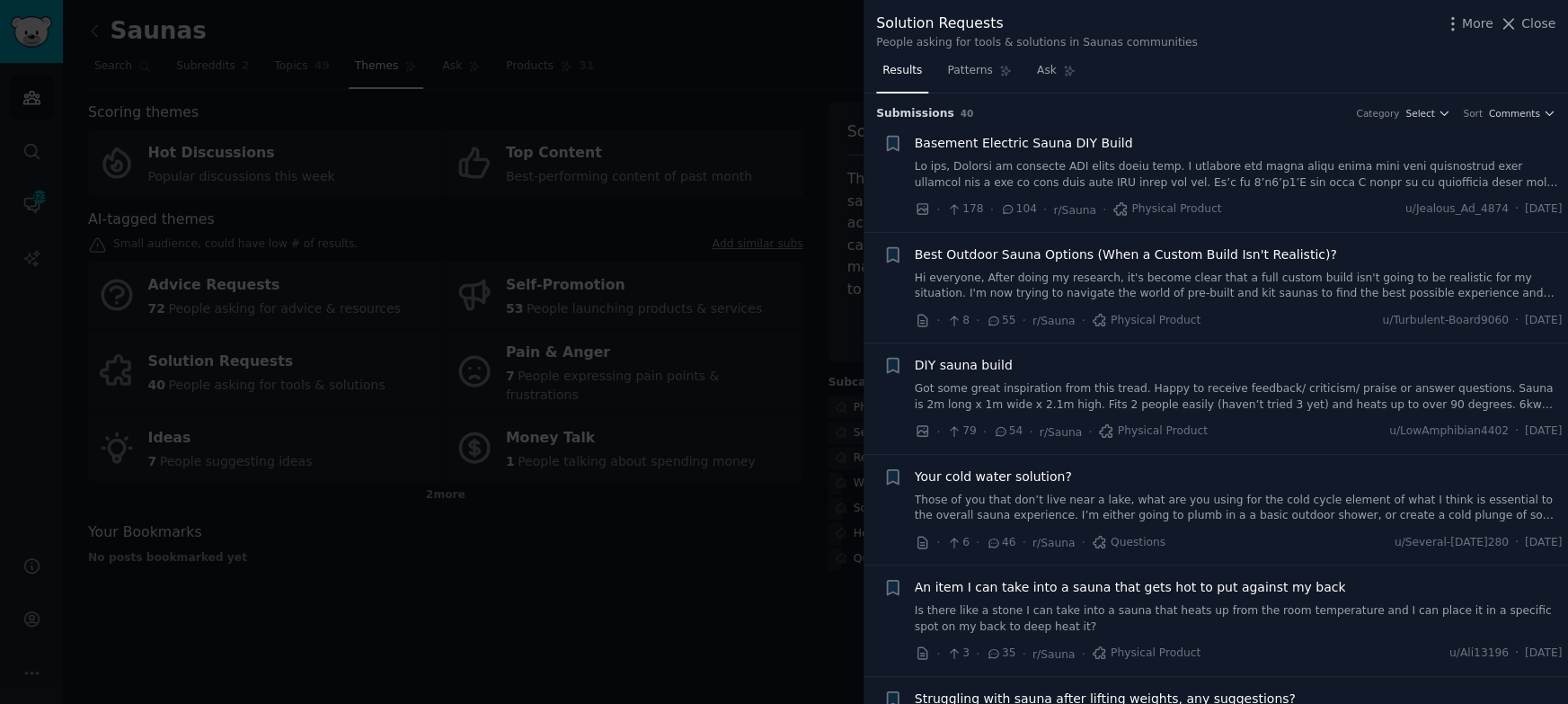
click at [623, 55] on div at bounding box center [784, 352] width 1568 height 704
